Goal: Task Accomplishment & Management: Manage account settings

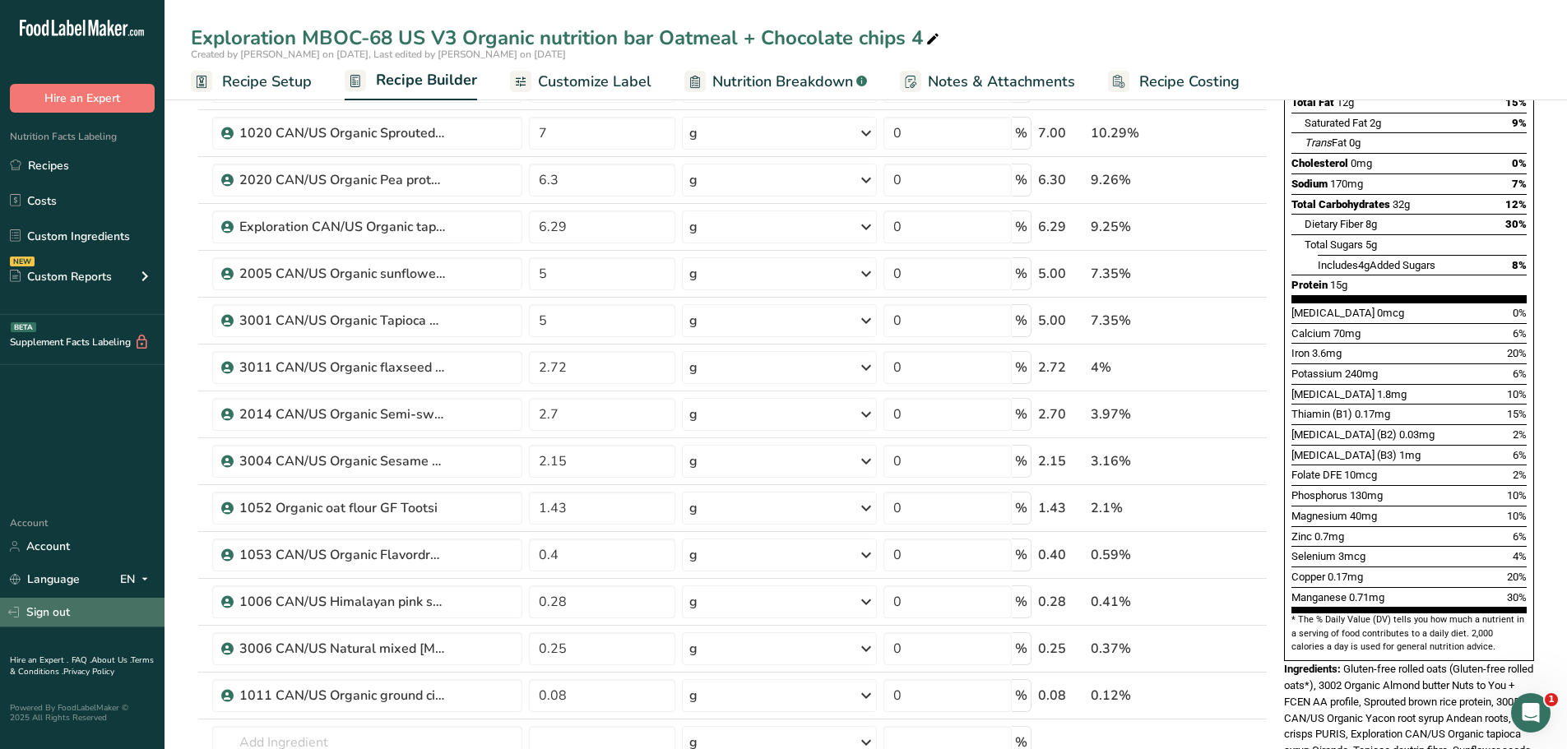
click at [67, 608] on link "Sign out" at bounding box center [82, 612] width 165 height 29
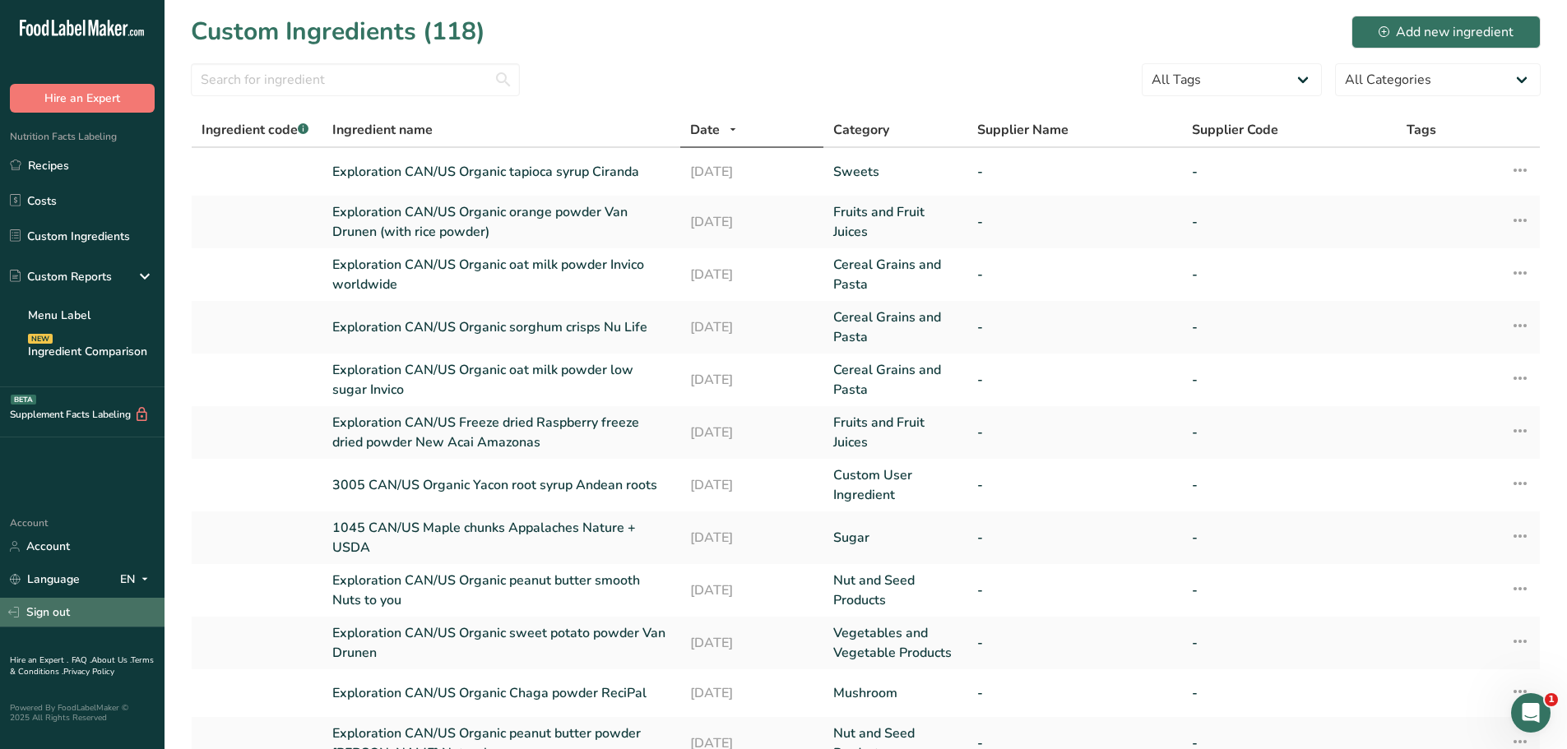
click at [51, 619] on link "Sign out" at bounding box center [82, 612] width 165 height 29
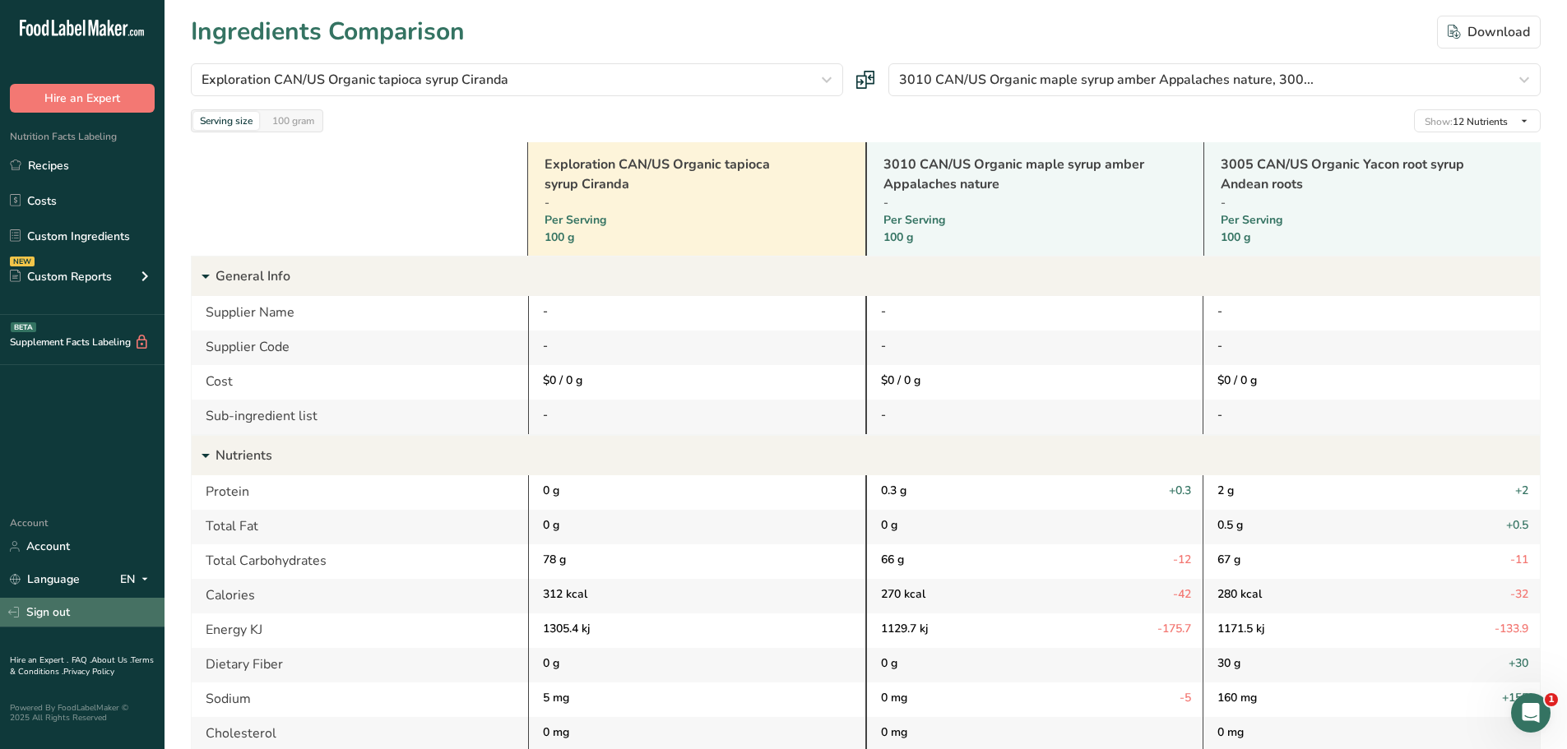
click at [53, 614] on link "Sign out" at bounding box center [82, 612] width 165 height 29
